Goal: Information Seeking & Learning: Learn about a topic

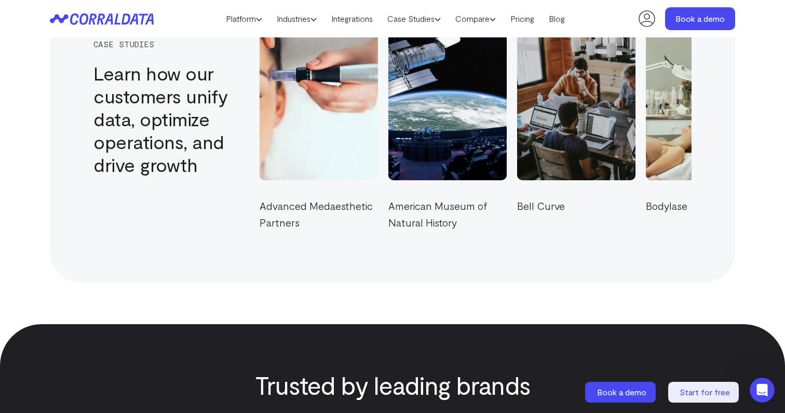
scroll to position [3500, 0]
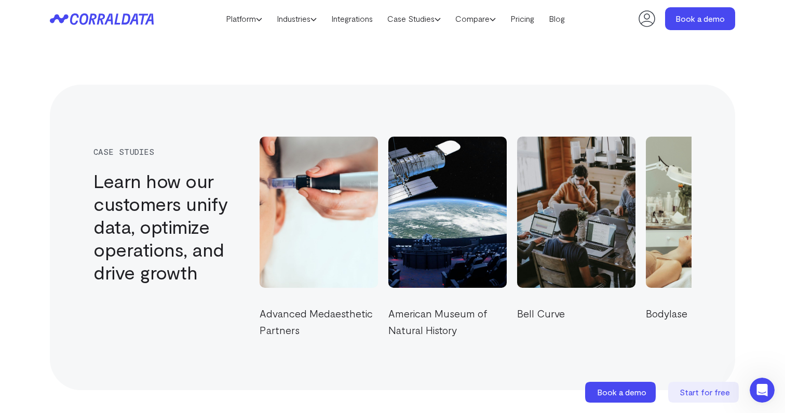
click at [567, 233] on img at bounding box center [635, 212] width 136 height 174
click at [422, 18] on link "Case Studies" at bounding box center [414, 19] width 68 height 16
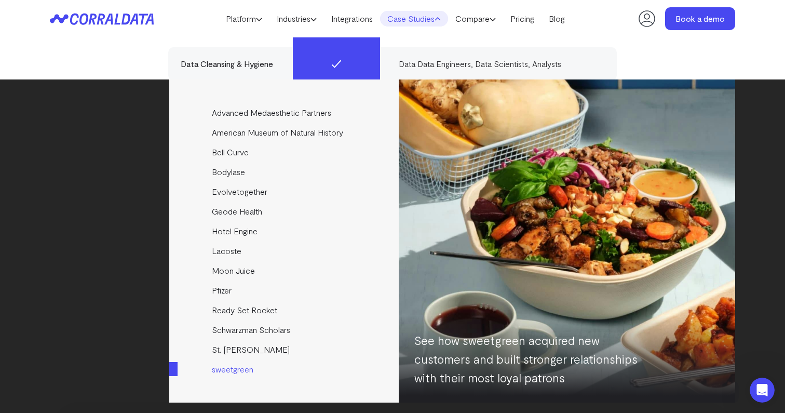
scroll to position [3074, 0]
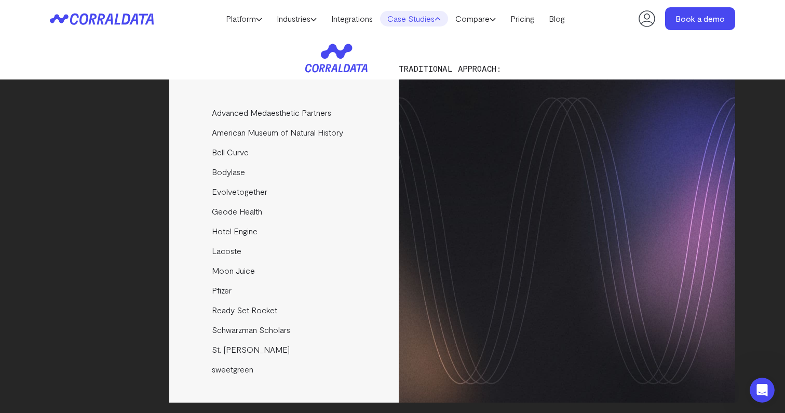
click at [118, 19] on icon at bounding box center [102, 19] width 104 height 12
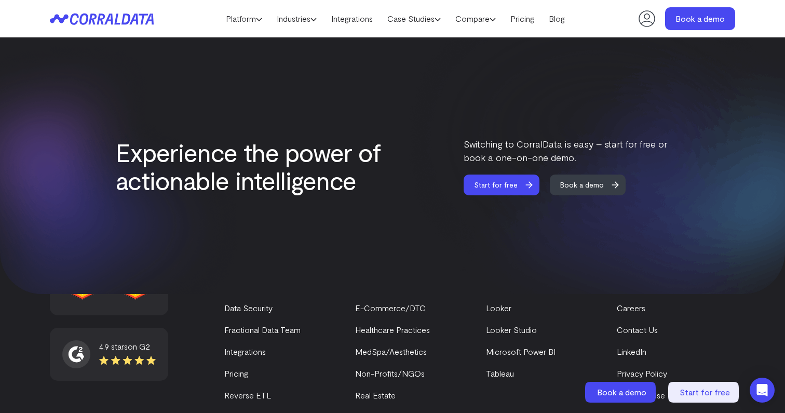
scroll to position [4454, 0]
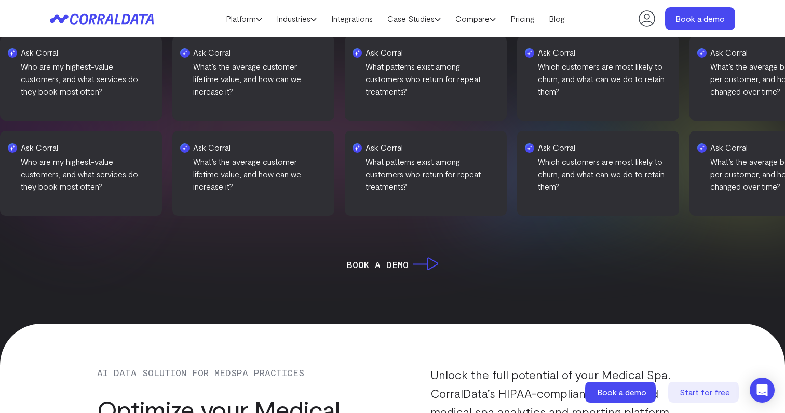
scroll to position [648, 0]
click at [544, 218] on div "Ask Corral Who are my highest-value customers, and what services do they book m…" at bounding box center [392, 125] width 785 height 263
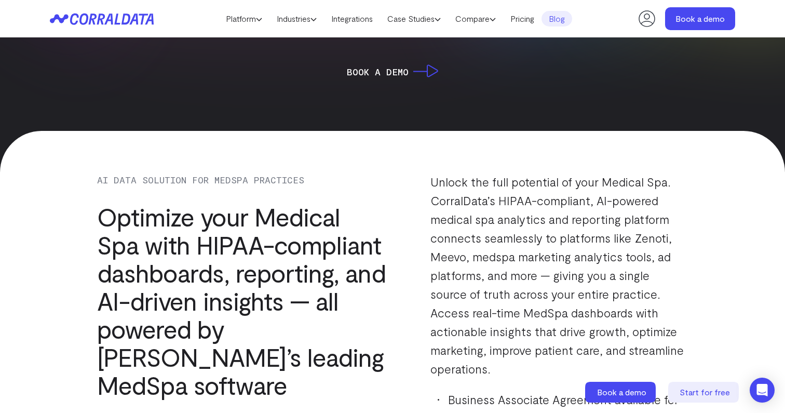
scroll to position [872, 0]
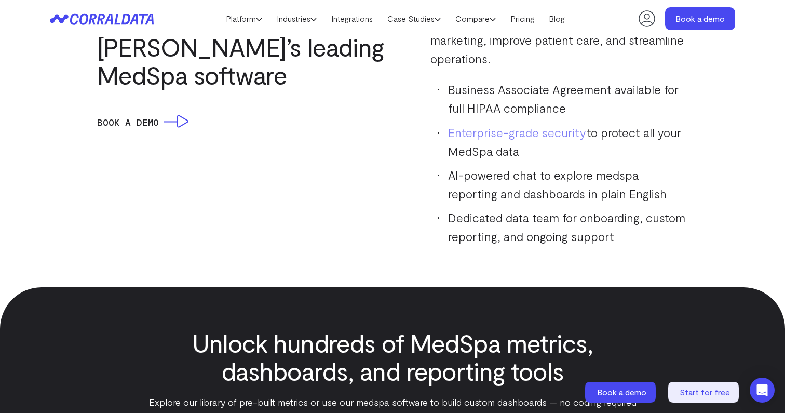
click at [460, 138] on li "Enterprise-grade security to protect all your MedSpa data" at bounding box center [563, 141] width 250 height 37
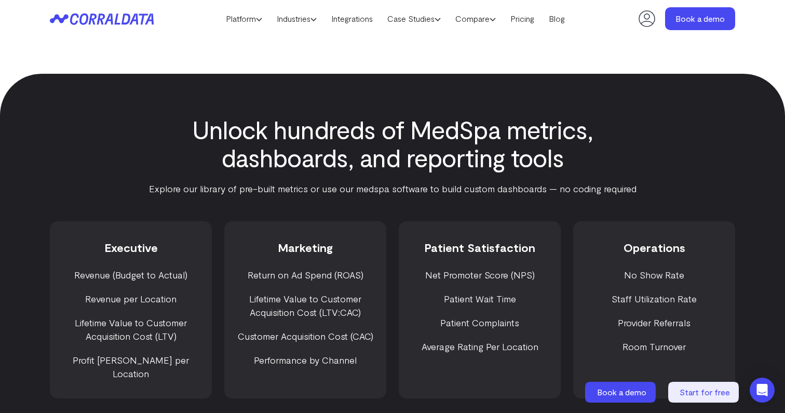
scroll to position [1357, 0]
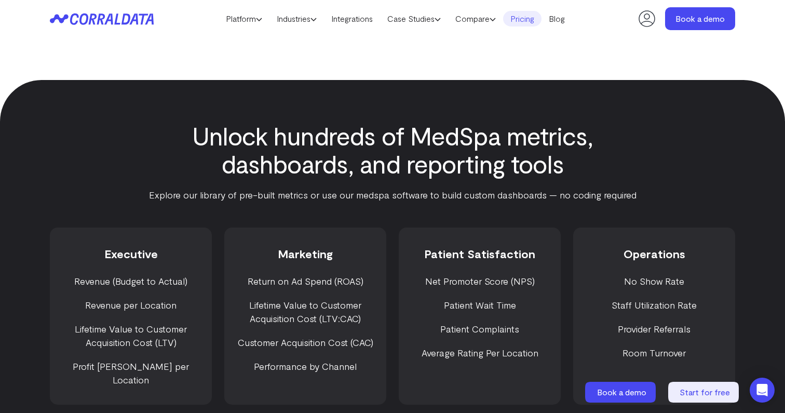
click at [528, 20] on link "Pricing" at bounding box center [522, 19] width 38 height 16
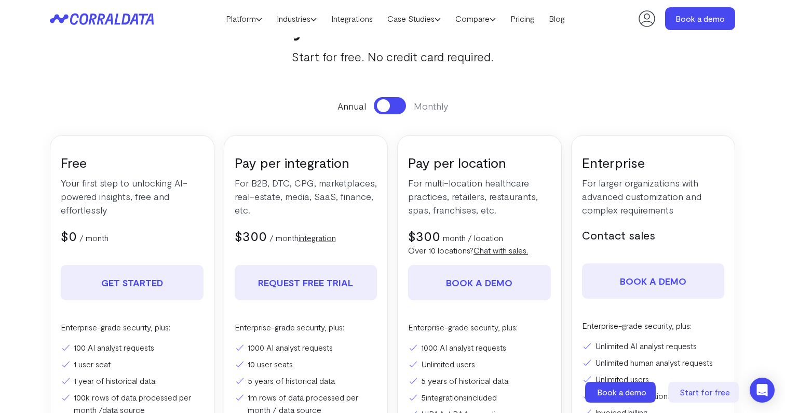
scroll to position [150, 0]
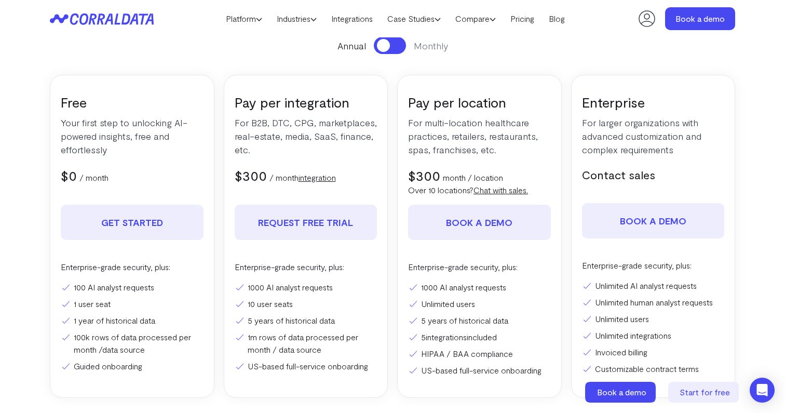
click at [471, 136] on p "For multi-location healthcare practices, retailers, restaurants, spas, franchis…" at bounding box center [479, 136] width 143 height 40
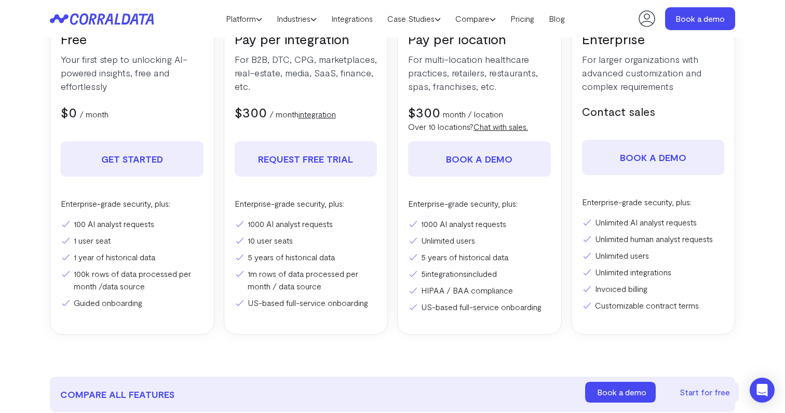
scroll to position [0, 0]
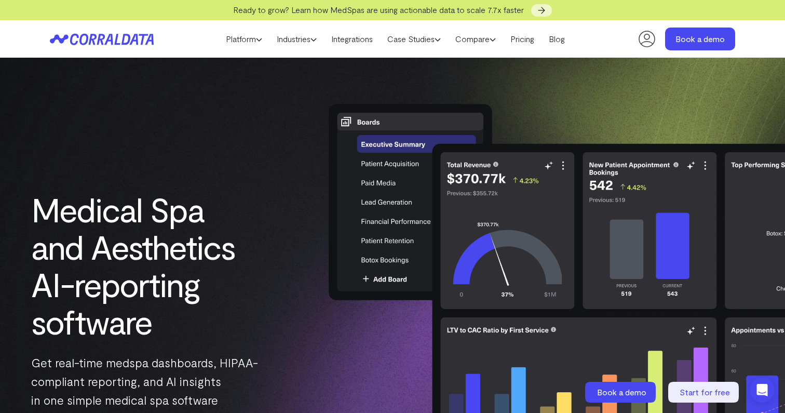
scroll to position [1335, 0]
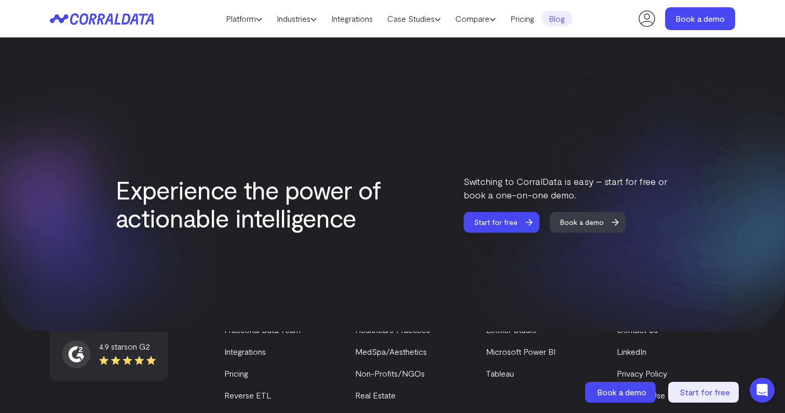
scroll to position [2015, 0]
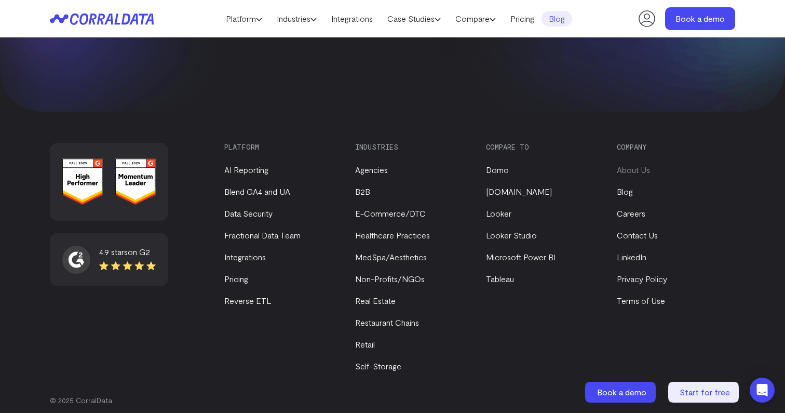
click at [623, 165] on link "About Us" at bounding box center [633, 170] width 33 height 10
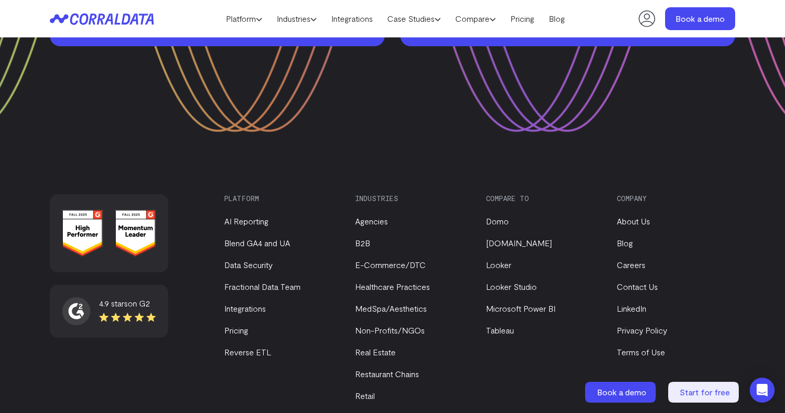
scroll to position [1448, 0]
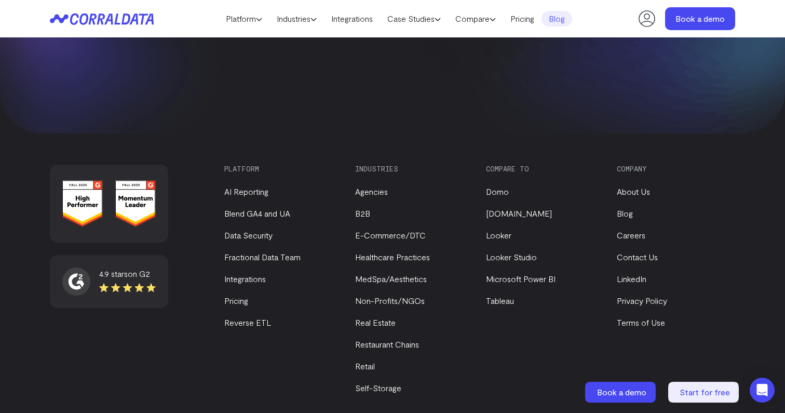
scroll to position [2015, 0]
